Goal: Communication & Community: Answer question/provide support

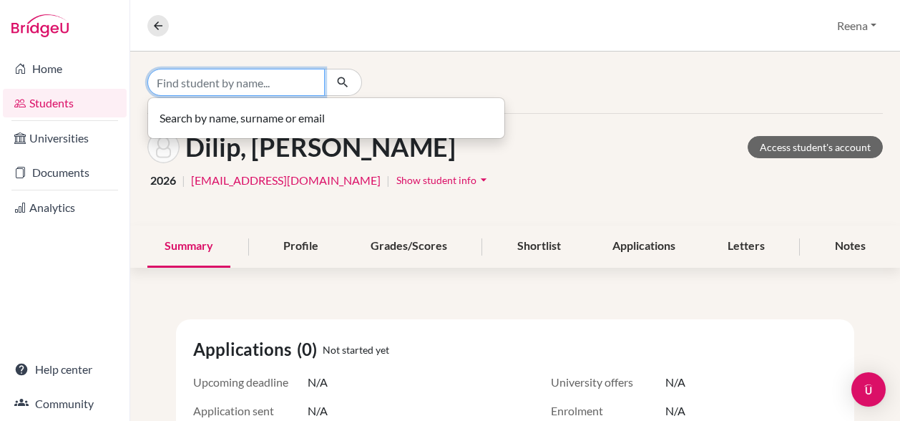
click at [254, 87] on input "Find student by name..." at bounding box center [235, 82] width 177 height 27
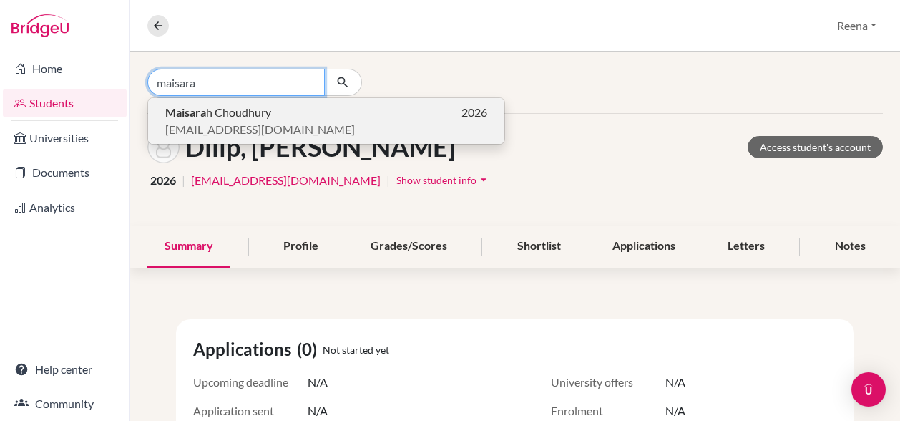
type input "maisara"
click at [226, 109] on span "[PERSON_NAME]" at bounding box center [218, 112] width 106 height 17
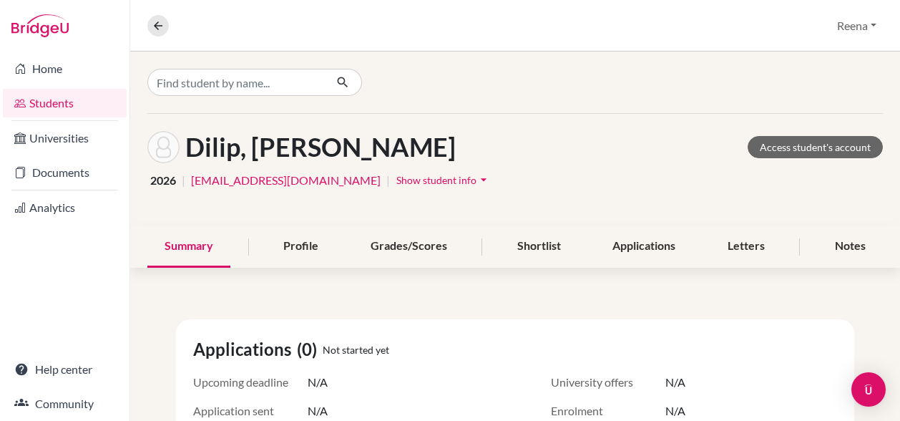
click at [226, 109] on div at bounding box center [515, 82] width 770 height 62
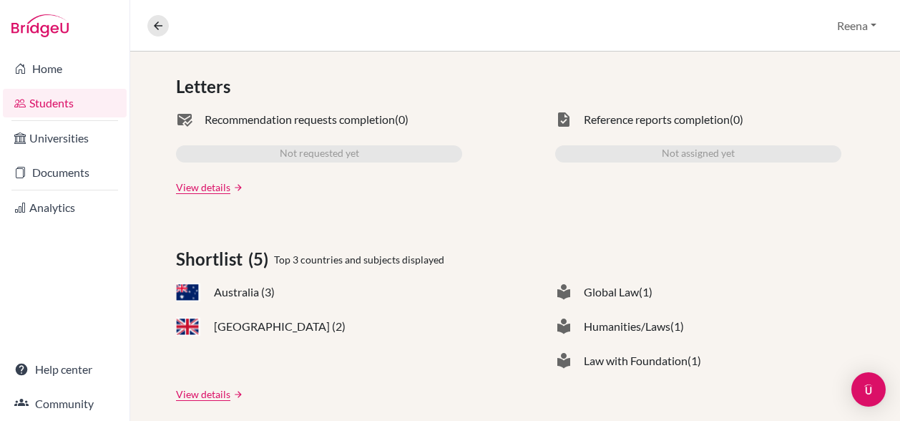
scroll to position [446, 0]
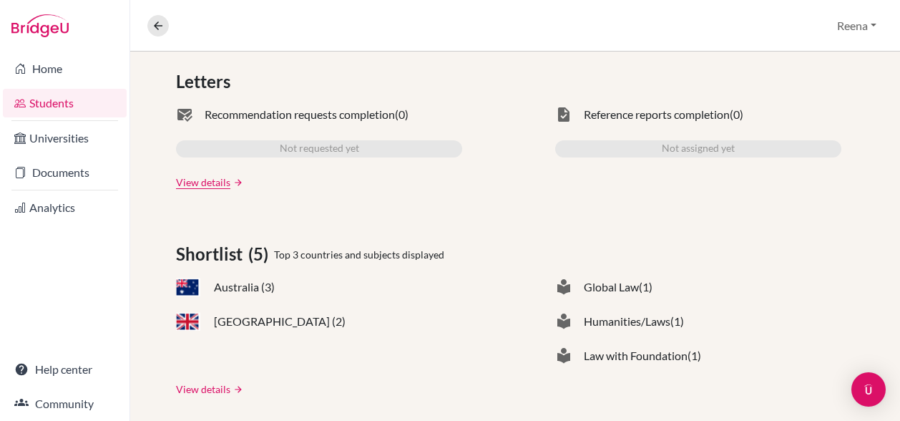
click at [203, 389] on link "View details" at bounding box center [203, 388] width 54 height 15
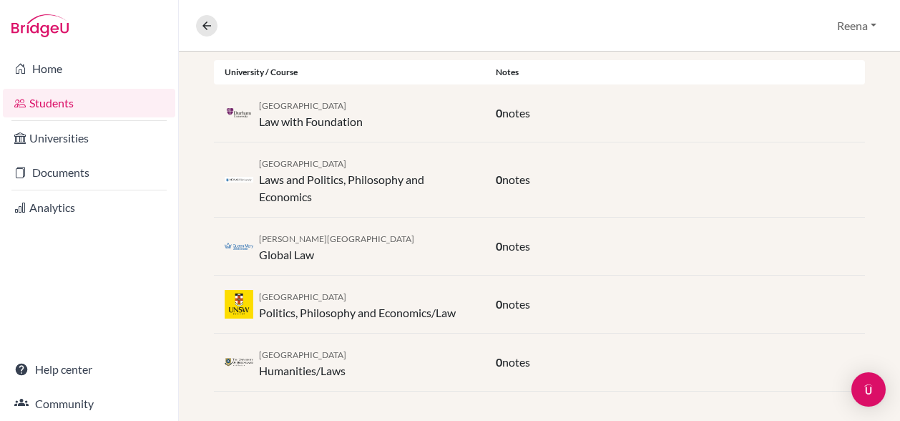
scroll to position [305, 0]
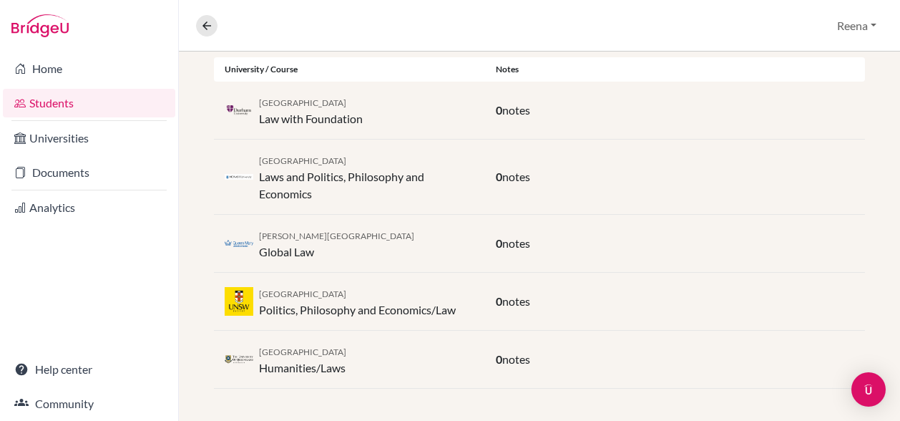
drag, startPoint x: 449, startPoint y: 333, endPoint x: 781, endPoint y: 108, distance: 400.7
click at [781, 108] on div "0 notes" at bounding box center [675, 110] width 380 height 17
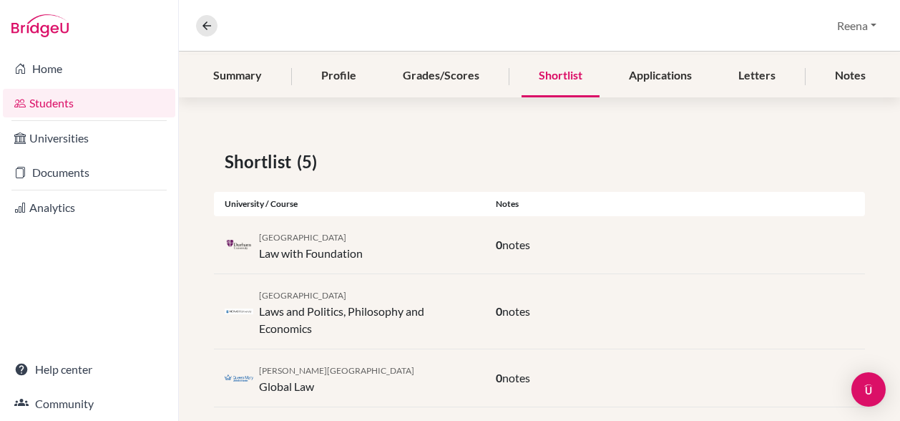
scroll to position [171, 0]
click at [340, 74] on div "Profile" at bounding box center [338, 75] width 69 height 42
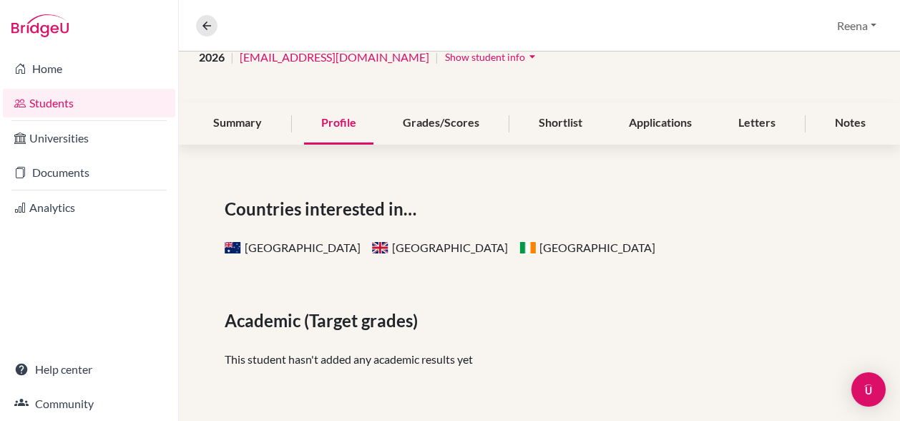
scroll to position [123, 0]
click at [446, 122] on div "Grades/Scores" at bounding box center [441, 123] width 111 height 42
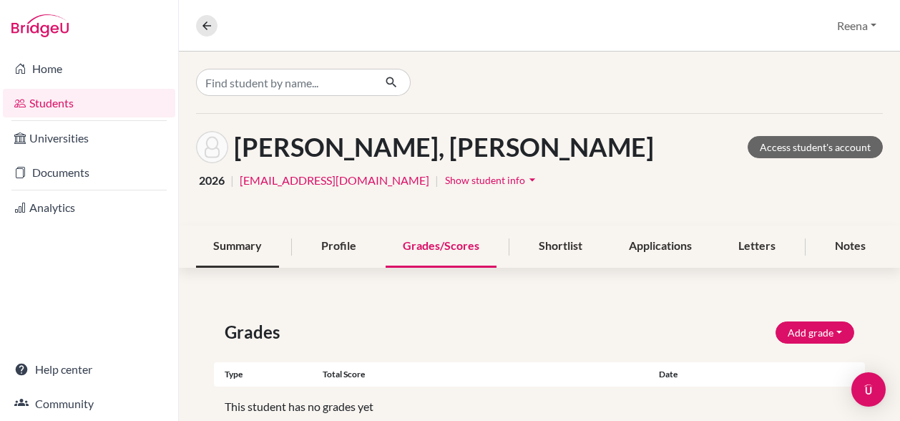
click at [225, 244] on div "Summary" at bounding box center [237, 246] width 83 height 42
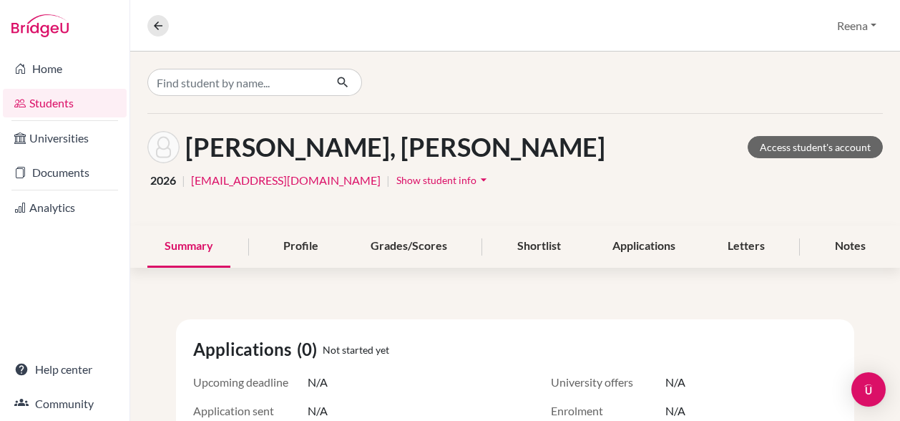
scroll to position [97, 0]
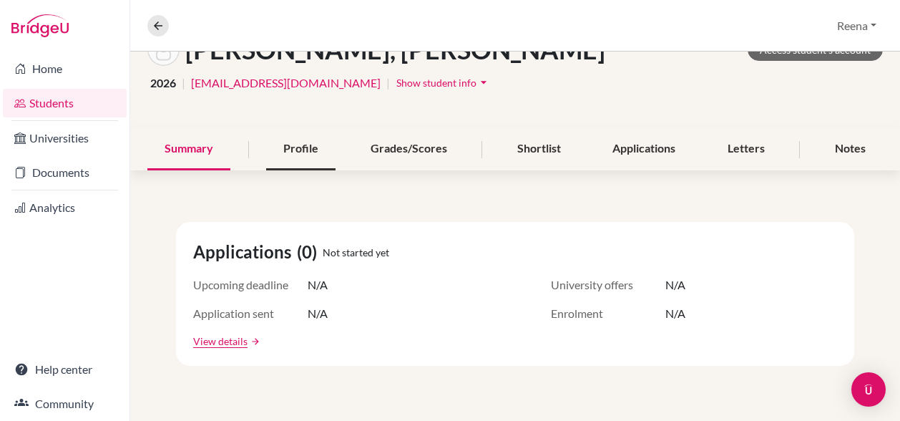
click at [299, 136] on div "Profile" at bounding box center [300, 149] width 69 height 42
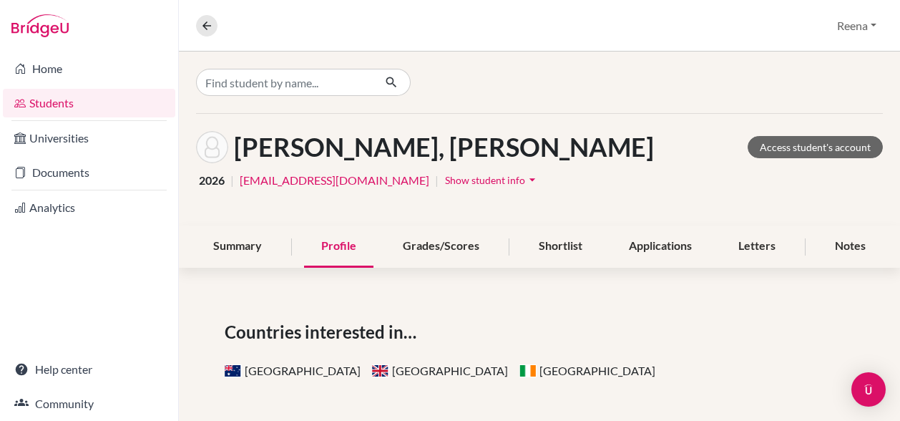
click at [372, 369] on span "[GEOGRAPHIC_DATA]" at bounding box center [440, 370] width 136 height 14
click at [337, 338] on span "Countries interested in…" at bounding box center [323, 332] width 197 height 26
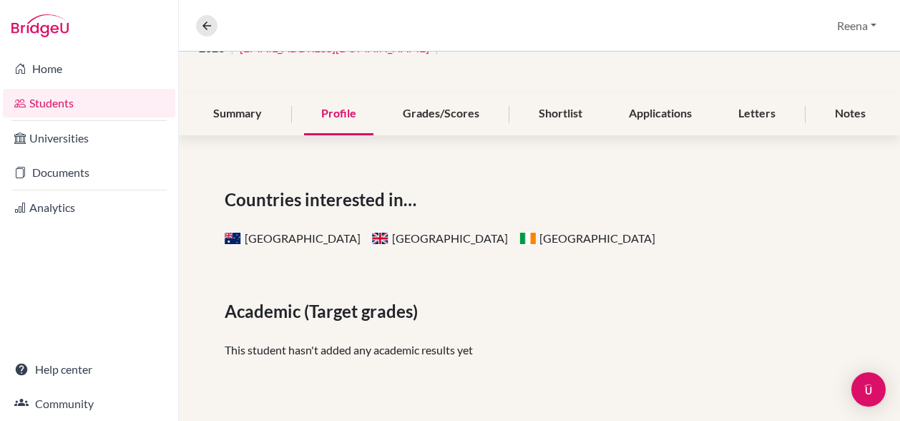
scroll to position [133, 0]
click at [328, 248] on div "Countries interested in… [GEOGRAPHIC_DATA] [GEOGRAPHIC_DATA] Ireland Academic (…" at bounding box center [539, 395] width 721 height 486
click at [305, 201] on span "Countries interested in…" at bounding box center [323, 199] width 197 height 26
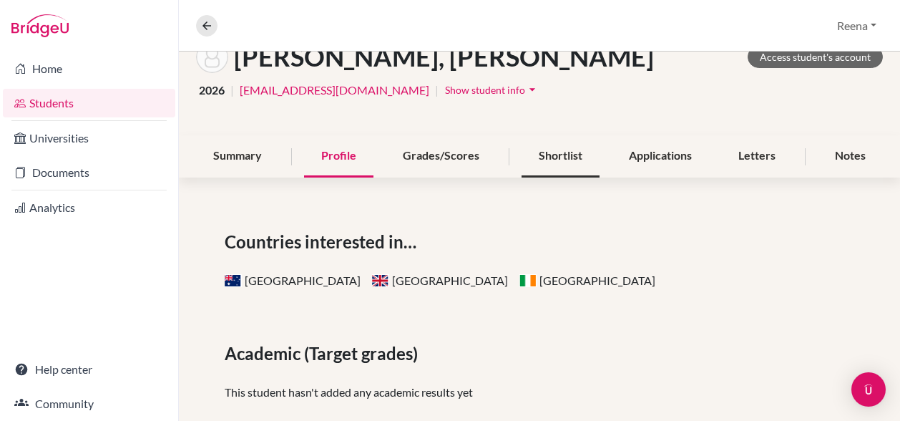
click at [549, 157] on div "Shortlist" at bounding box center [560, 156] width 78 height 42
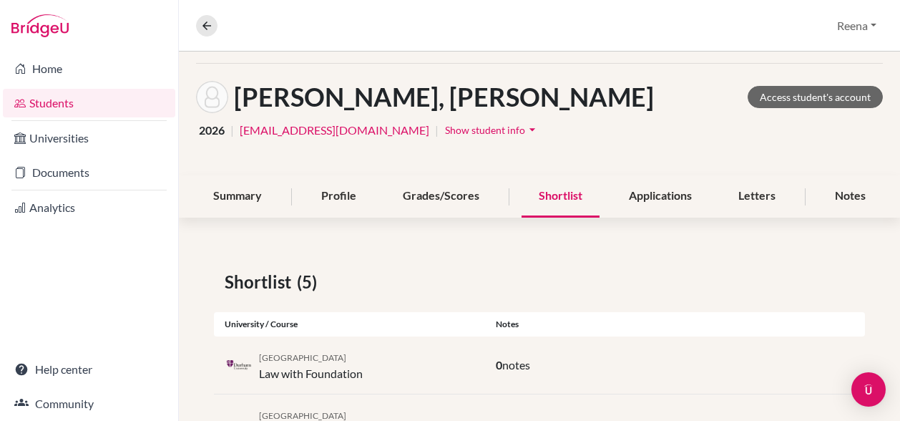
scroll to position [41, 0]
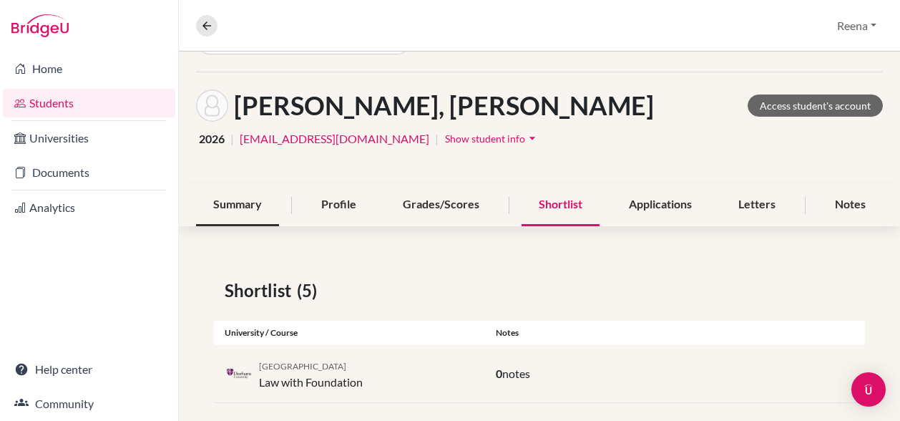
click at [247, 207] on div "Summary" at bounding box center [237, 205] width 83 height 42
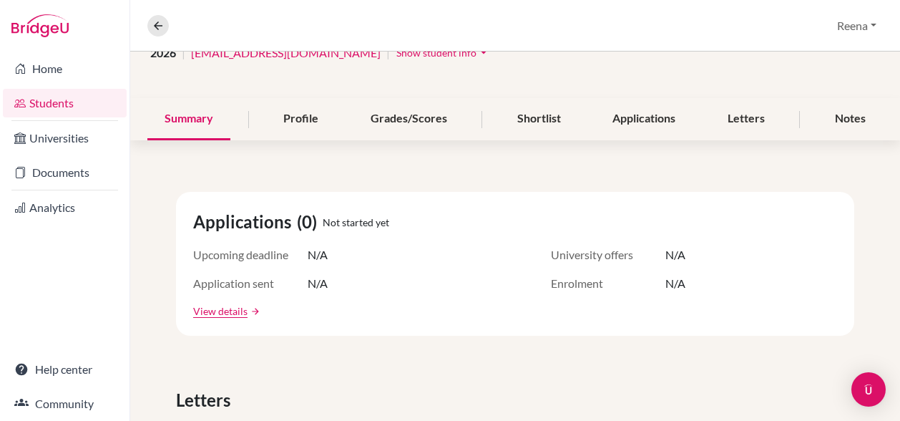
scroll to position [126, 0]
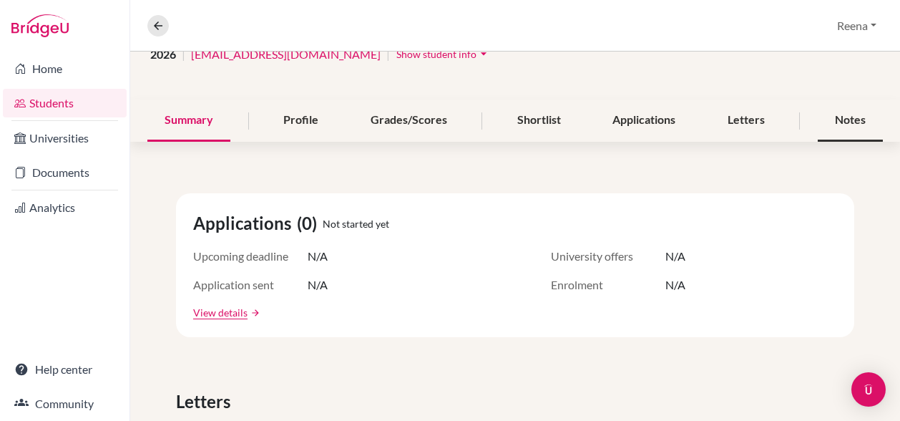
click at [837, 117] on div "Notes" at bounding box center [850, 120] width 65 height 42
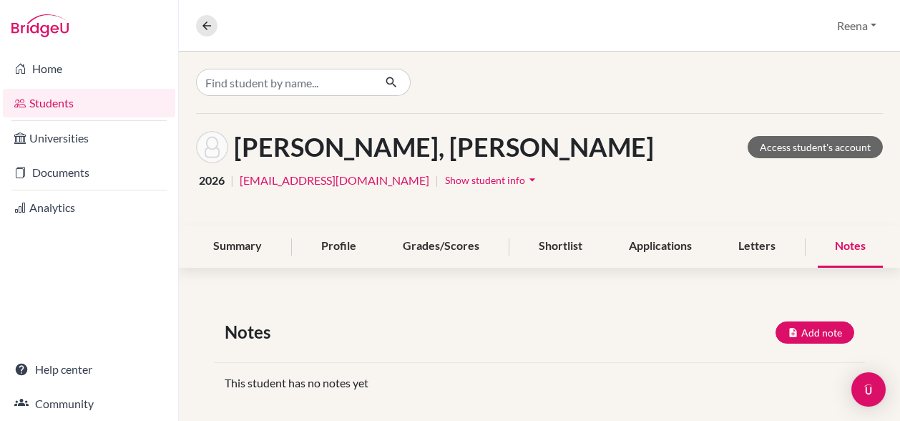
scroll to position [15, 0]
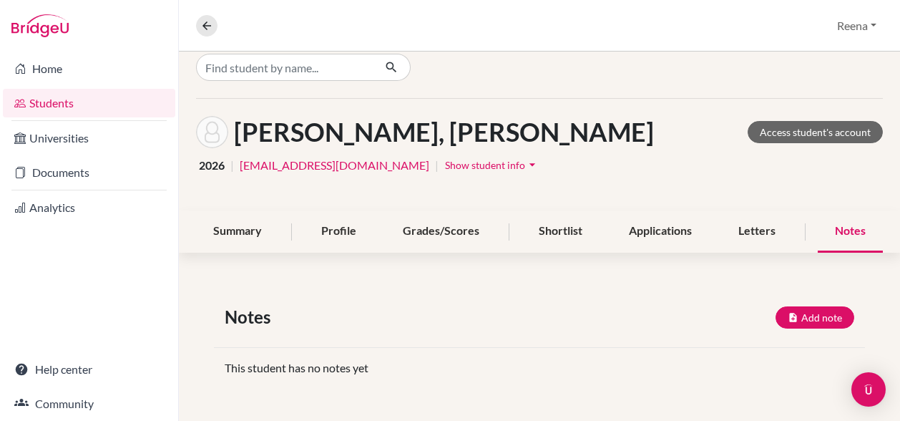
click at [309, 371] on div "This student has no notes yet" at bounding box center [539, 367] width 651 height 17
click at [386, 360] on div "This student has no notes yet" at bounding box center [539, 367] width 651 height 17
click at [390, 373] on div "This student has no notes yet" at bounding box center [539, 367] width 651 height 17
click at [443, 231] on div "Grades/Scores" at bounding box center [441, 231] width 111 height 42
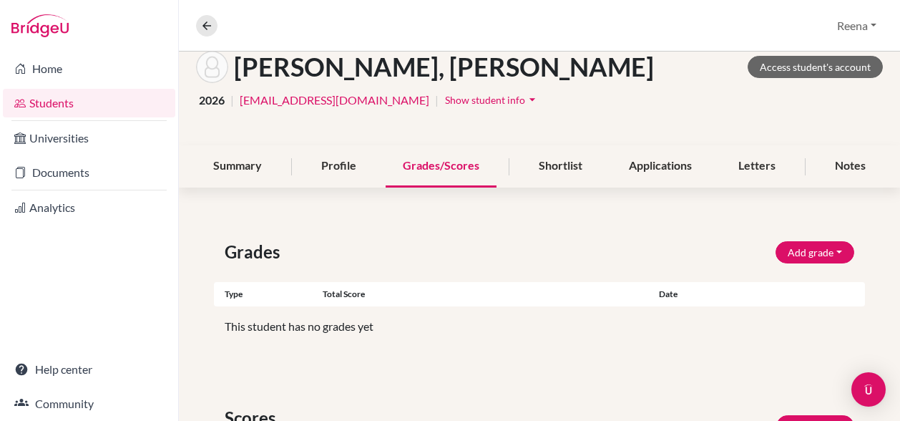
scroll to position [79, 0]
click at [842, 165] on div "Notes" at bounding box center [850, 167] width 65 height 42
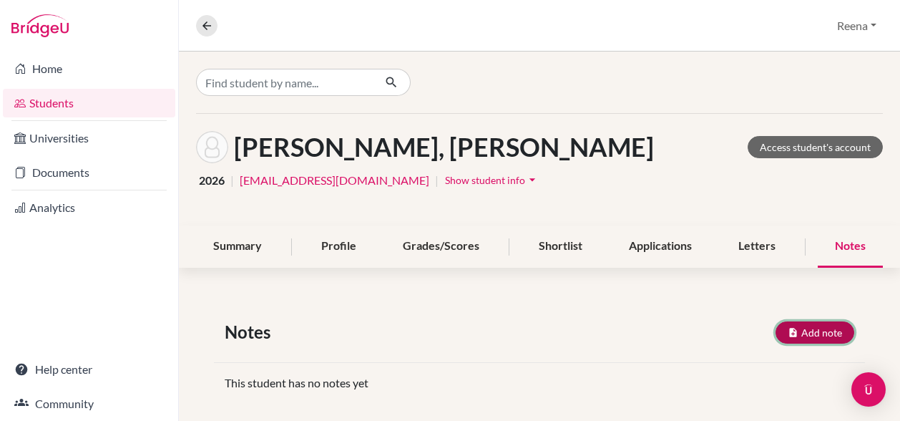
click at [810, 334] on button "Add note" at bounding box center [814, 332] width 79 height 22
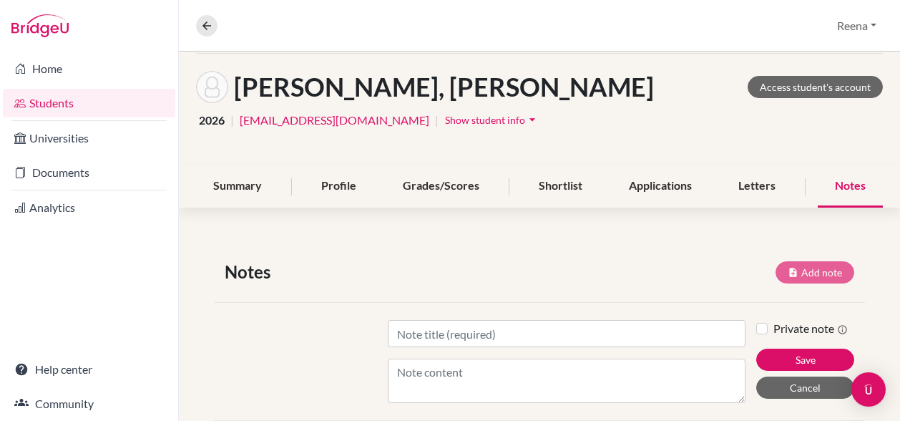
scroll to position [123, 0]
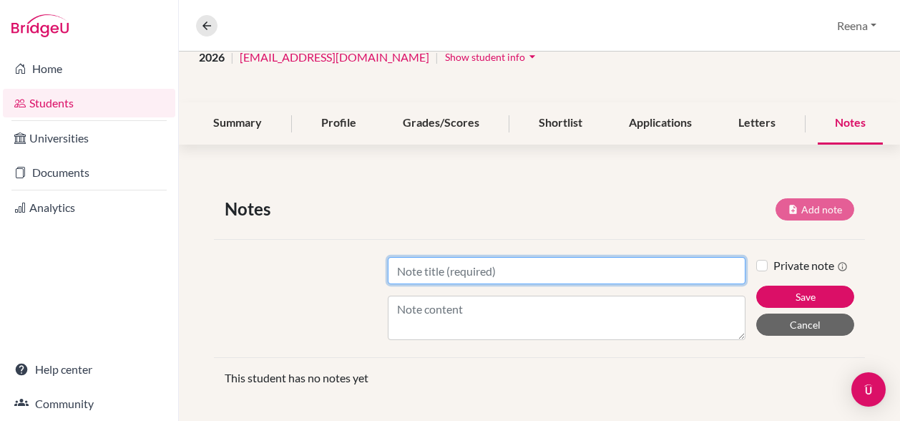
click at [465, 270] on input "Title" at bounding box center [567, 270] width 358 height 27
type input "LNAT"
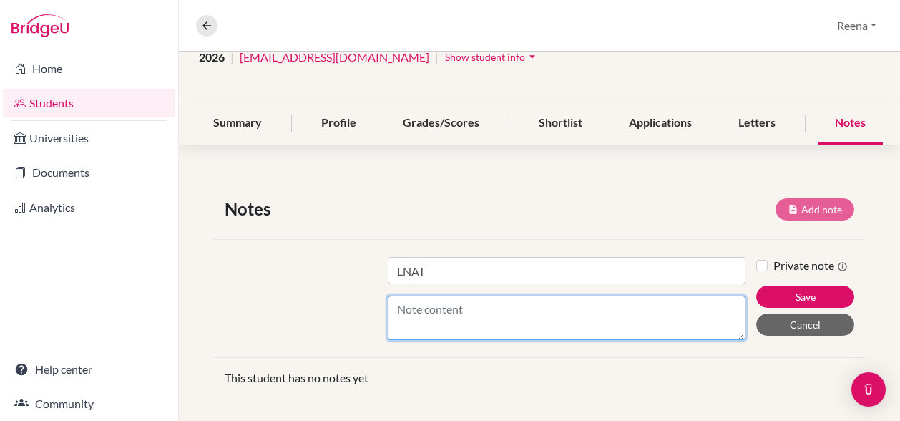
click at [436, 315] on textarea "Content" at bounding box center [567, 317] width 358 height 44
click at [614, 305] on textarea "Done registration, will set the date soon" at bounding box center [567, 317] width 358 height 44
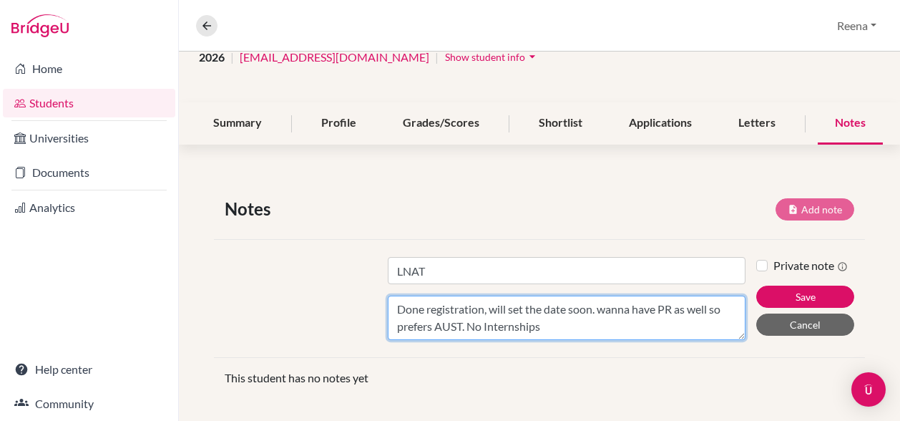
click at [544, 325] on textarea "Done registration, will set the date soon. wanna have PR as well so prefers AUS…" at bounding box center [567, 317] width 358 height 44
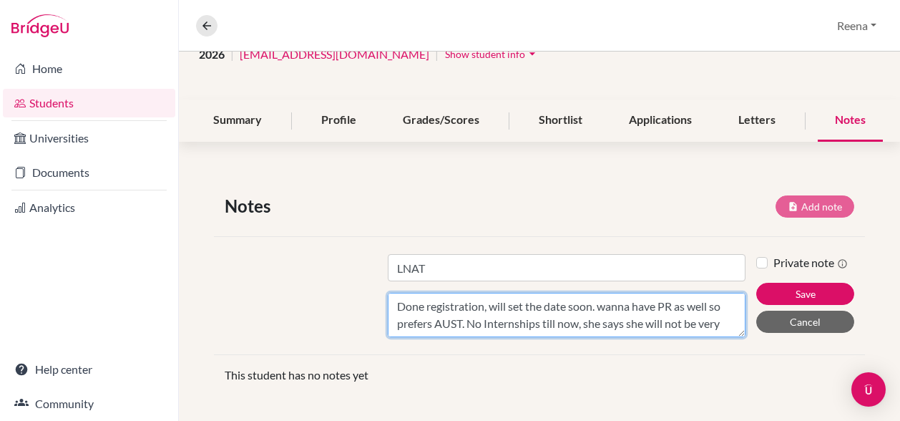
scroll to position [69, 0]
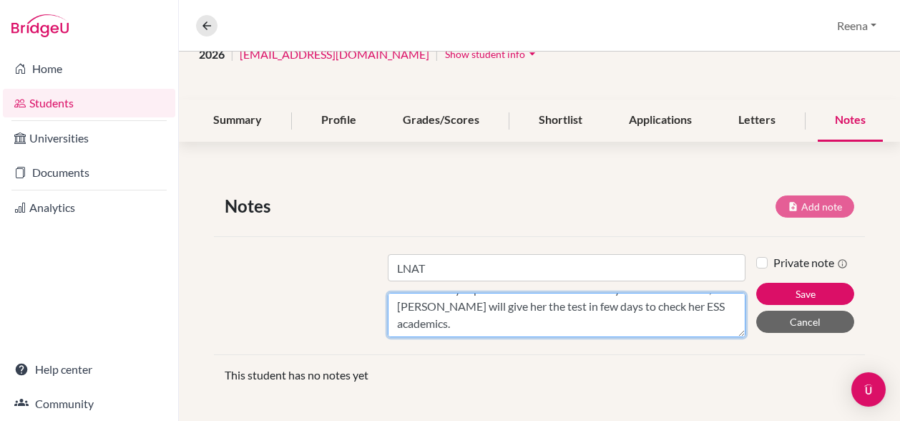
drag, startPoint x: 393, startPoint y: 301, endPoint x: 673, endPoint y: 333, distance: 281.5
click at [673, 333] on textarea "Done registration, will set the date soon. wanna have PR as well so prefers AUS…" at bounding box center [567, 315] width 358 height 44
type textarea "Done registration, will set the date soon. wanna have PR as well so prefers AUS…"
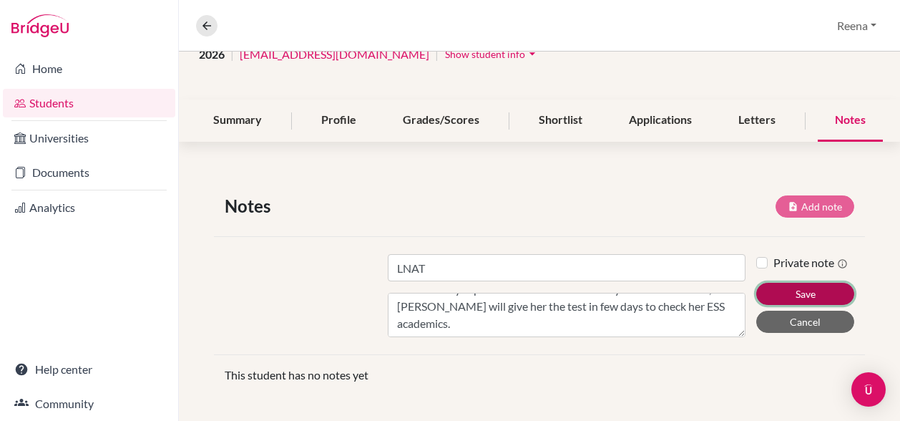
click at [778, 290] on button "Save" at bounding box center [805, 294] width 98 height 22
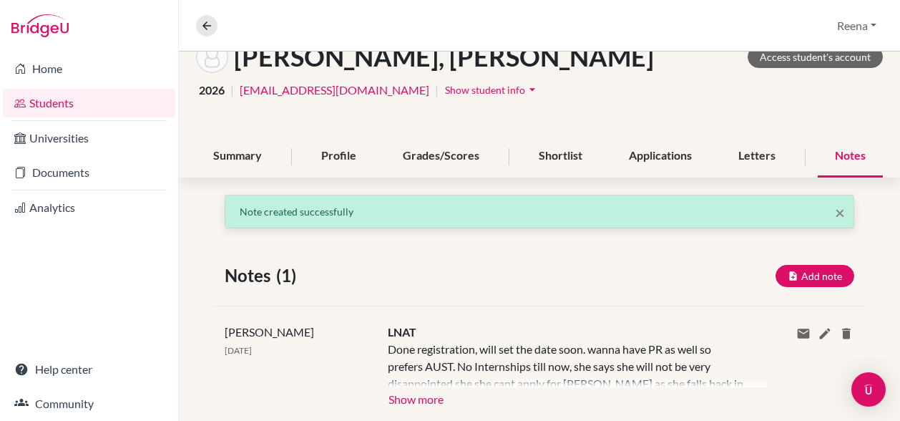
scroll to position [89, 0]
click at [750, 154] on div "Letters" at bounding box center [757, 157] width 72 height 42
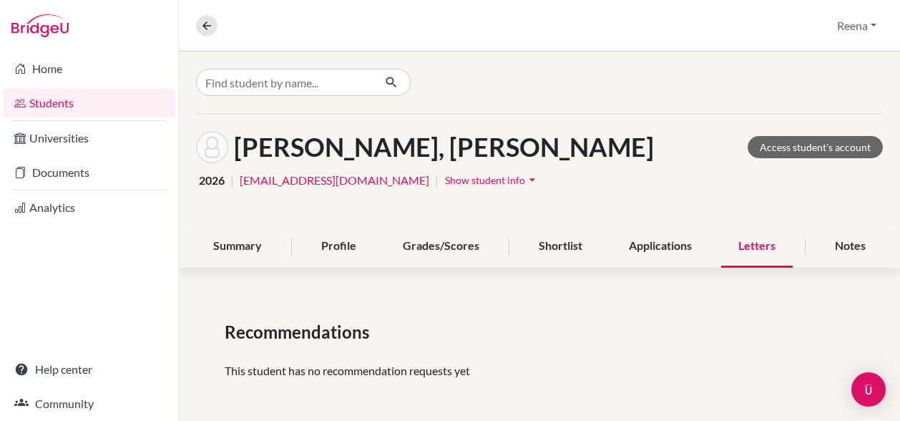
scroll to position [3, 0]
